Goal: Obtain resource: Download file/media

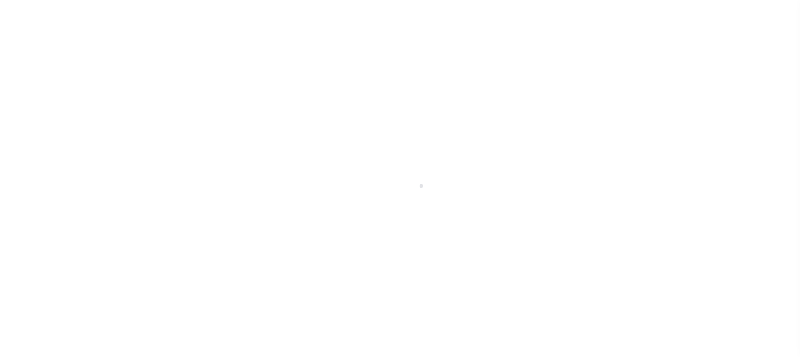
scroll to position [68, 0]
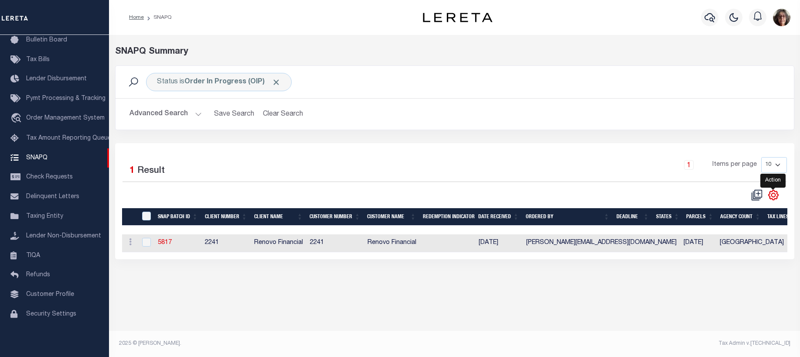
click at [773, 196] on icon "" at bounding box center [773, 194] width 11 height 11
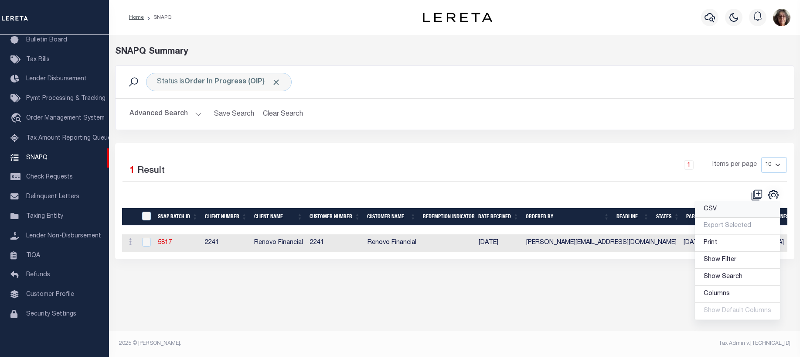
click at [712, 211] on span "CSV" at bounding box center [710, 209] width 13 height 6
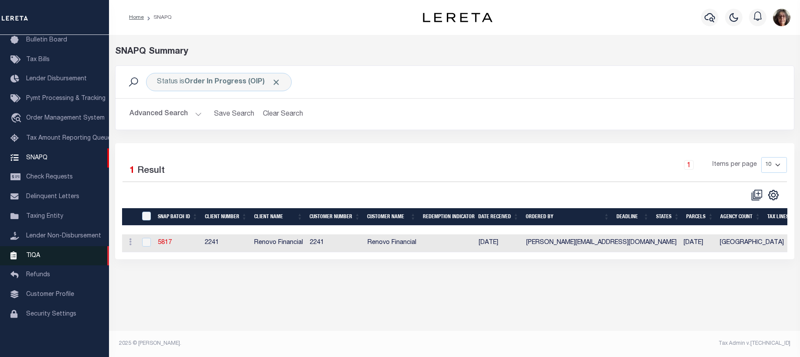
click at [32, 255] on span "TIQA" at bounding box center [33, 255] width 14 height 6
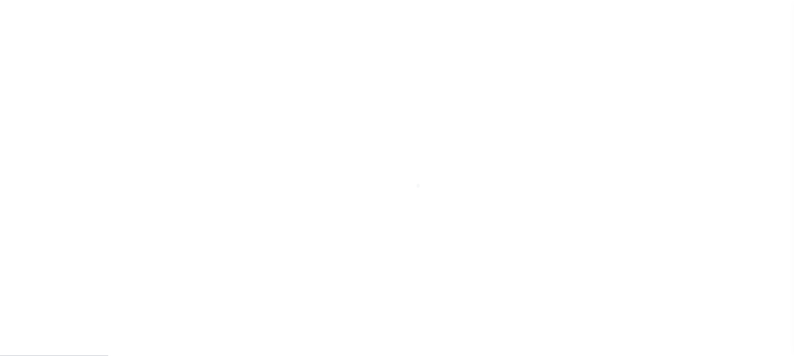
scroll to position [68, 0]
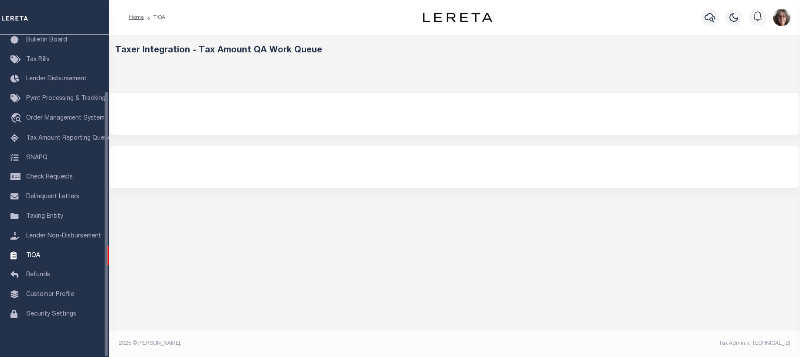
select select "200"
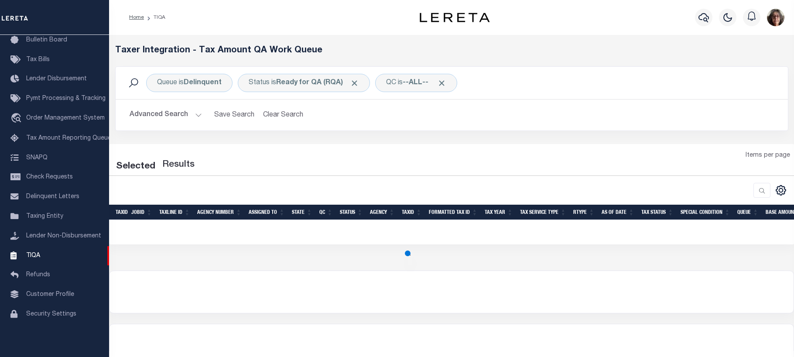
select select "200"
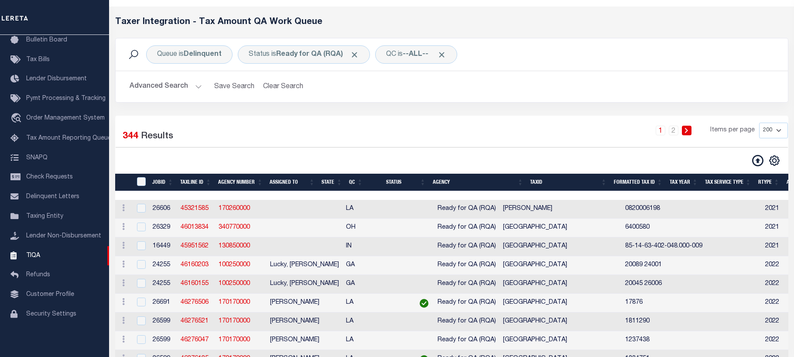
scroll to position [44, 0]
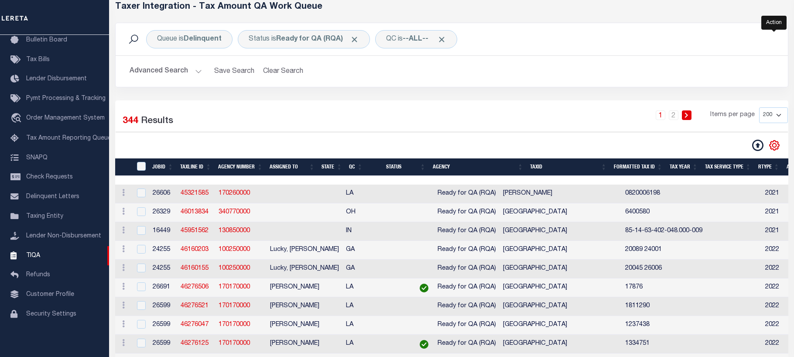
click at [774, 150] on icon "" at bounding box center [774, 145] width 11 height 11
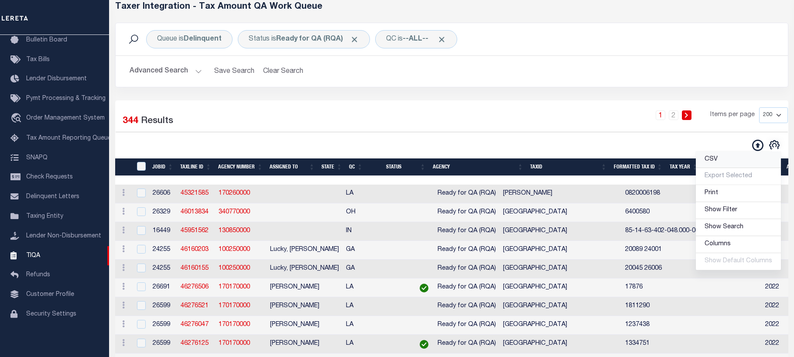
click at [713, 159] on span "CSV" at bounding box center [710, 159] width 13 height 6
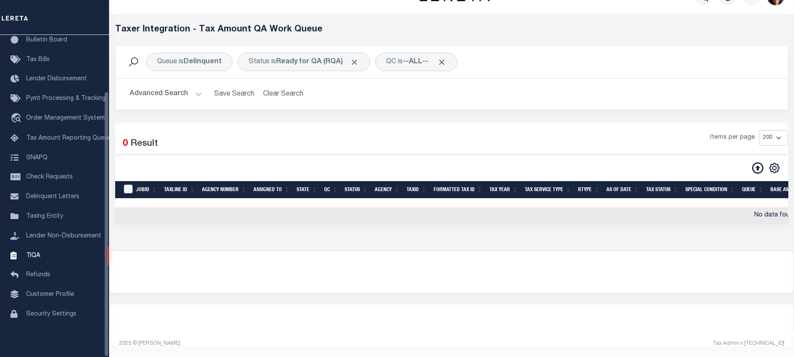
scroll to position [0, 0]
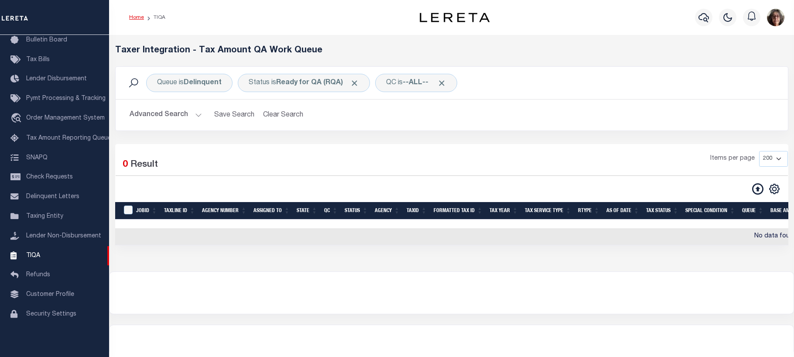
click at [138, 18] on link "Home" at bounding box center [136, 17] width 15 height 5
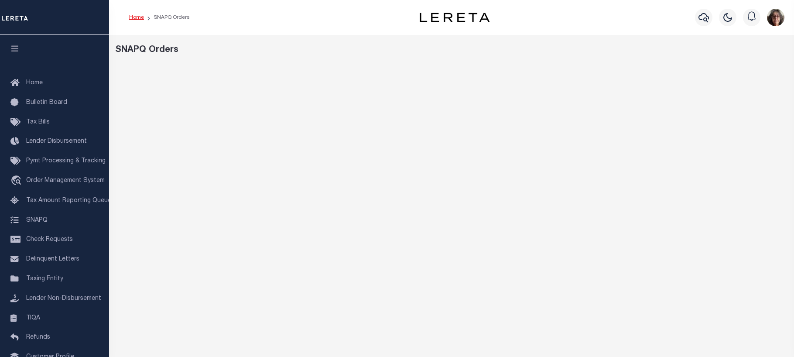
click at [138, 17] on link "Home" at bounding box center [136, 17] width 15 height 5
click at [134, 15] on link "Home" at bounding box center [136, 17] width 15 height 5
